Goal: Communication & Community: Ask a question

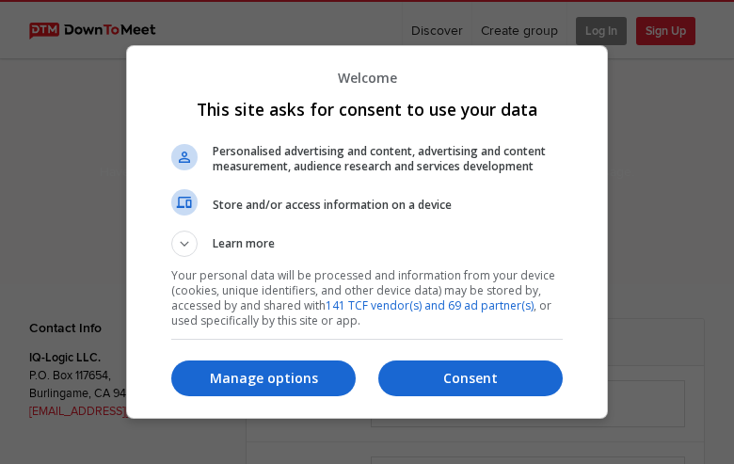
select select "general"
type input "eTGtjGhc"
type input "tivory@hotmail.com"
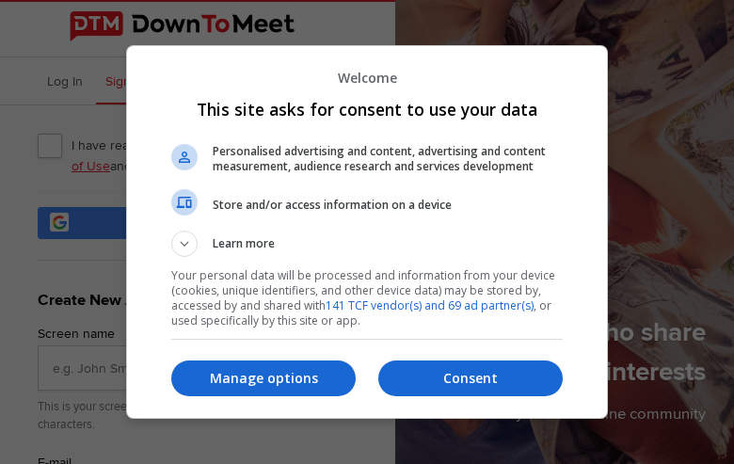
type input "ocotmILdCrWJoQ"
type input "tivory@hotmail.com"
